Goal: Transaction & Acquisition: Purchase product/service

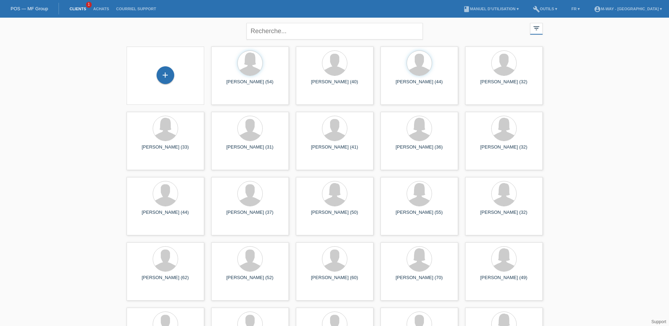
click at [118, 42] on div "close filter_list view_module Afficher tous les clients star Afficher les clien…" at bounding box center [334, 193] width 669 height 351
click at [259, 32] on input "text" at bounding box center [334, 31] width 176 height 17
type input "m"
click at [172, 74] on div "+" at bounding box center [166, 75] width 18 height 18
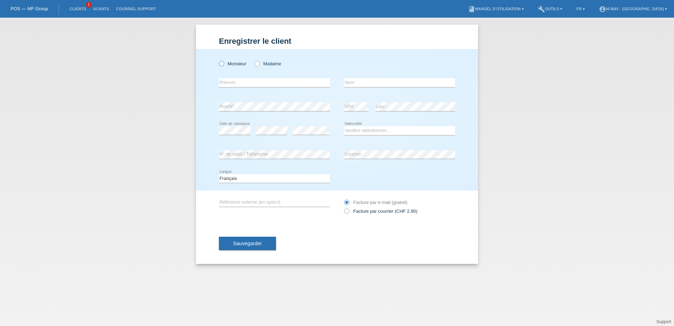
click at [218, 60] on icon at bounding box center [218, 60] width 0 height 0
click at [222, 64] on input "Monsieur" at bounding box center [221, 63] width 5 height 5
radio input "true"
click at [231, 82] on input "text" at bounding box center [274, 82] width 111 height 9
drag, startPoint x: 278, startPoint y: 82, endPoint x: 122, endPoint y: 96, distance: 157.1
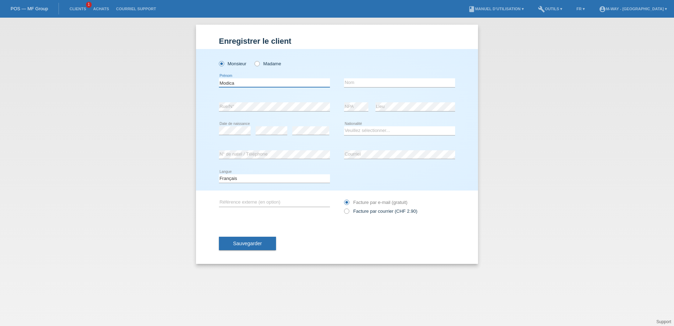
click at [122, 96] on div "Enregistrer le client Enregistrer le client Enregistrer le client Monsieur Mada…" at bounding box center [337, 172] width 674 height 308
type input "[PERSON_NAME]"
type input "modica"
drag, startPoint x: 355, startPoint y: 133, endPoint x: 351, endPoint y: 136, distance: 4.0
click at [355, 133] on select "Veuillez sélectionner... Suisse Allemagne Autriche Liechtenstein ------------ A…" at bounding box center [399, 130] width 111 height 8
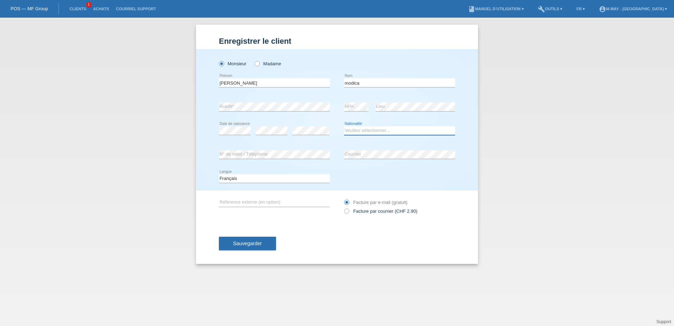
select select "CH"
click at [344, 126] on select "Veuillez sélectionner... Suisse Allemagne Autriche Liechtenstein ------------ A…" at bounding box center [399, 130] width 111 height 8
click at [244, 84] on input "[PERSON_NAME]" at bounding box center [274, 82] width 111 height 9
click at [253, 85] on input "[PERSON_NAME]" at bounding box center [274, 82] width 111 height 9
click at [374, 80] on input "[PERSON_NAME]" at bounding box center [399, 82] width 111 height 9
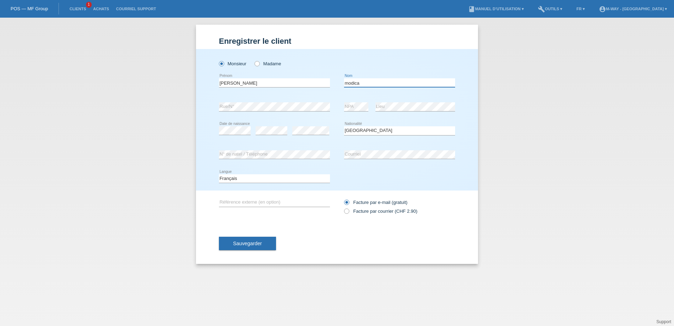
click at [374, 80] on input "[PERSON_NAME]" at bounding box center [399, 82] width 111 height 9
click at [251, 244] on span "Sauvegarder" at bounding box center [247, 243] width 29 height 6
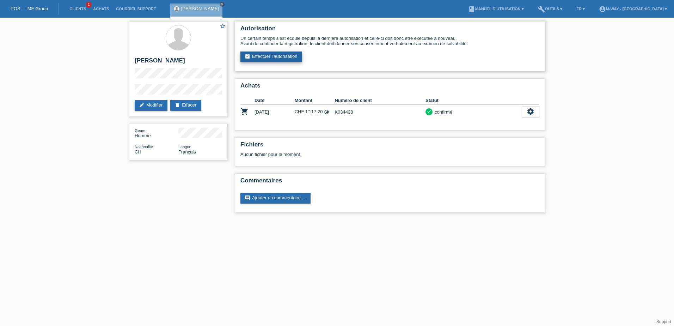
click at [275, 55] on link "assignment_turned_in Effectuer l’autorisation" at bounding box center [271, 56] width 62 height 11
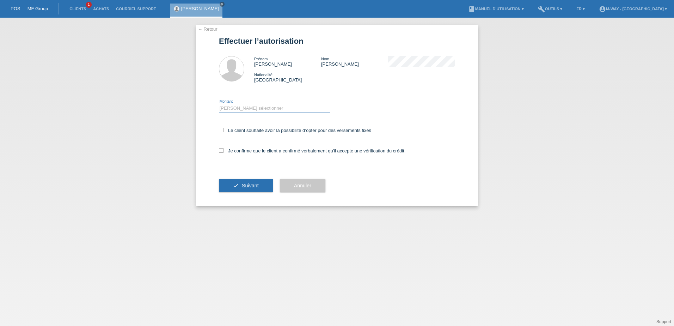
click at [242, 106] on select "Veuillez sélectionner CHF 1.00 - CHF 499.00 CHF 500.00 - CHF 1'999.00 CHF 2'000…" at bounding box center [274, 108] width 111 height 8
select select "3"
click at [219, 104] on select "Veuillez sélectionner CHF 1.00 - CHF 499.00 CHF 500.00 - CHF 1'999.00 CHF 2'000…" at bounding box center [274, 108] width 111 height 8
click at [220, 130] on icon at bounding box center [221, 130] width 5 height 5
click at [220, 130] on input "Le client souhaite avoir la possibilité d’opter pour des versements fixes" at bounding box center [221, 130] width 5 height 5
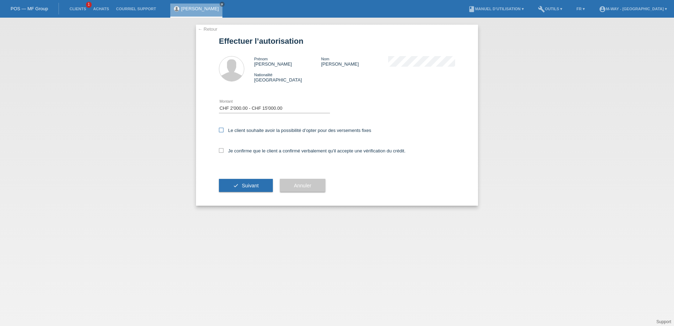
checkbox input "true"
click at [221, 151] on icon at bounding box center [221, 150] width 5 height 5
click at [221, 151] on input "Je confirme que le client a confirmé verbalement qu'il accepte une vérification…" at bounding box center [221, 150] width 5 height 5
checkbox input "true"
click at [234, 187] on icon "check" at bounding box center [236, 186] width 6 height 6
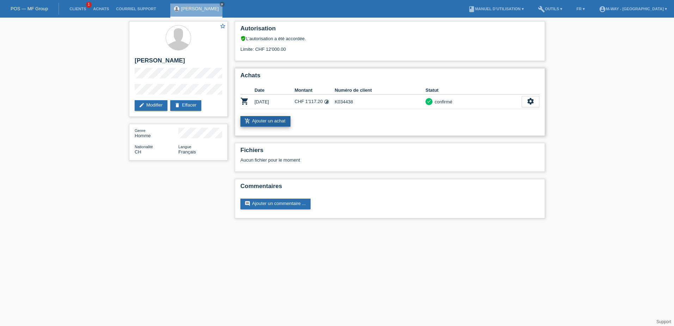
click at [269, 120] on link "add_shopping_cart Ajouter un achat" at bounding box center [265, 121] width 50 height 11
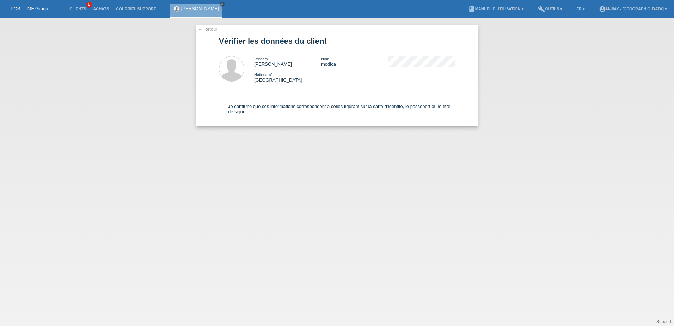
click at [220, 105] on icon at bounding box center [221, 106] width 5 height 5
click at [220, 105] on input "Je confirme que ces informations correspondent à celles figurant sur la carte d…" at bounding box center [221, 106] width 5 height 5
checkbox input "true"
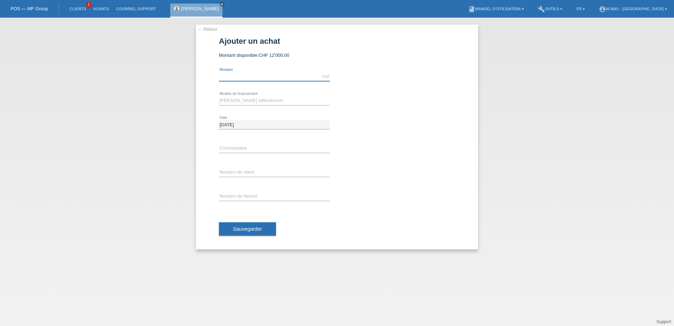
click at [237, 74] on input "text" at bounding box center [274, 76] width 111 height 9
type input "3000.00"
click at [227, 101] on select "[PERSON_NAME] sélectionner Taux fixes Achat sur facture avec paiement partiel" at bounding box center [274, 100] width 111 height 8
select select "77"
click at [219, 96] on select "[PERSON_NAME] sélectionner Taux fixes Achat sur facture avec paiement partiel" at bounding box center [274, 100] width 111 height 8
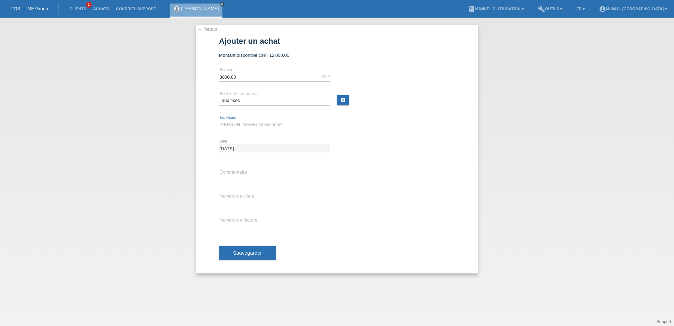
click at [237, 125] on select "[PERSON_NAME] sélectionner 4 versements 5 versements 6 versements 7 versements …" at bounding box center [274, 124] width 111 height 8
select select "202"
click at [219, 120] on select "[PERSON_NAME] sélectionner 4 versements 5 versements 6 versements 7 versements …" at bounding box center [274, 124] width 111 height 8
click at [237, 220] on input "text" at bounding box center [274, 220] width 111 height 9
click at [239, 195] on input "text" at bounding box center [274, 196] width 111 height 9
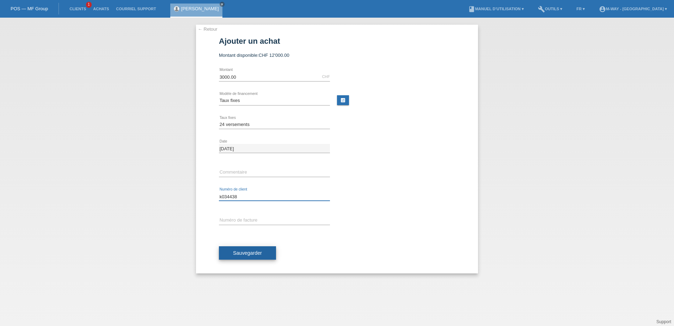
type input "k034438"
click at [238, 255] on span "Sauvegarder" at bounding box center [247, 253] width 29 height 6
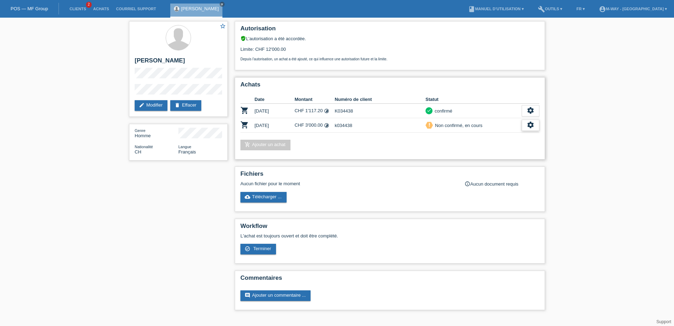
click at [533, 129] on div "settings" at bounding box center [531, 125] width 18 height 11
click at [486, 158] on span "Terminer" at bounding box center [481, 157] width 20 height 8
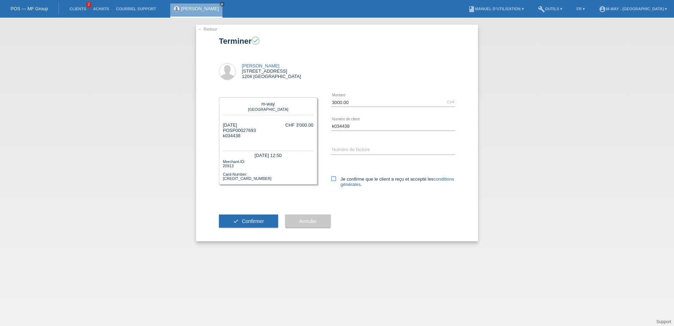
click at [332, 181] on icon at bounding box center [333, 178] width 5 height 5
click at [332, 181] on input "Je confirme que le client a reçu et accepté les conditions générales ." at bounding box center [333, 178] width 5 height 5
checkbox input "true"
click at [250, 222] on span "Confirmer" at bounding box center [253, 221] width 22 height 6
